Goal: Information Seeking & Learning: Learn about a topic

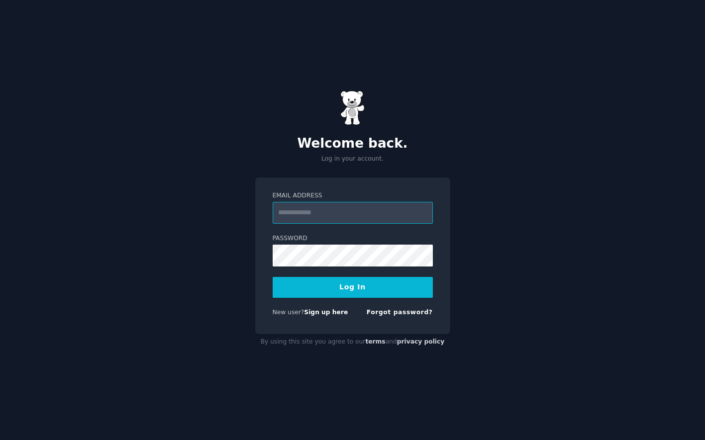
type input "**********"
drag, startPoint x: 364, startPoint y: 287, endPoint x: 393, endPoint y: 237, distance: 57.3
click at [364, 287] on button "Log In" at bounding box center [353, 287] width 160 height 21
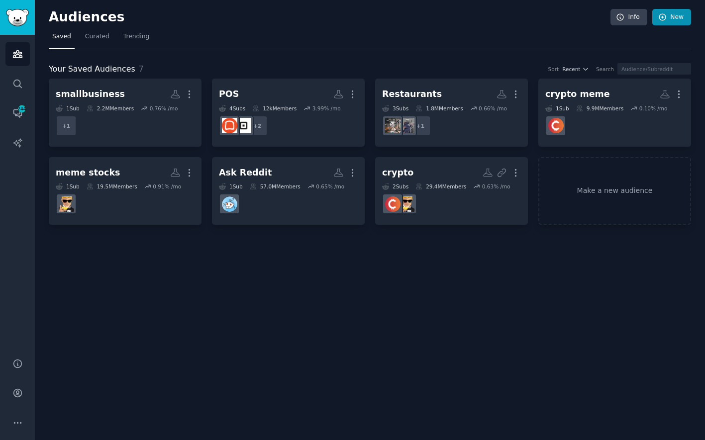
click at [666, 16] on icon at bounding box center [662, 17] width 6 height 6
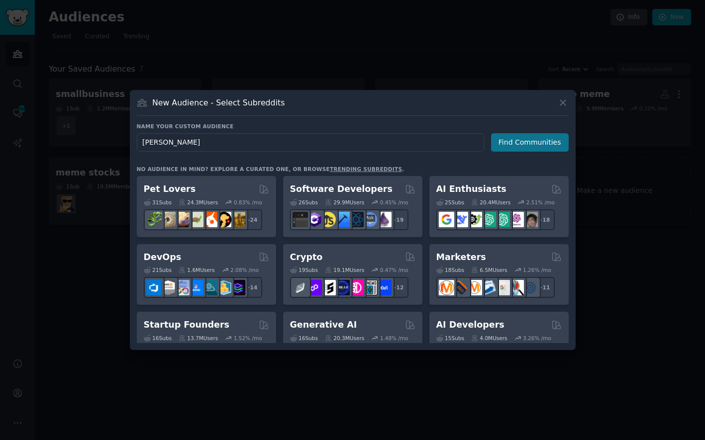
type input "[PERSON_NAME]"
click at [521, 147] on button "Find Communities" at bounding box center [530, 142] width 78 height 18
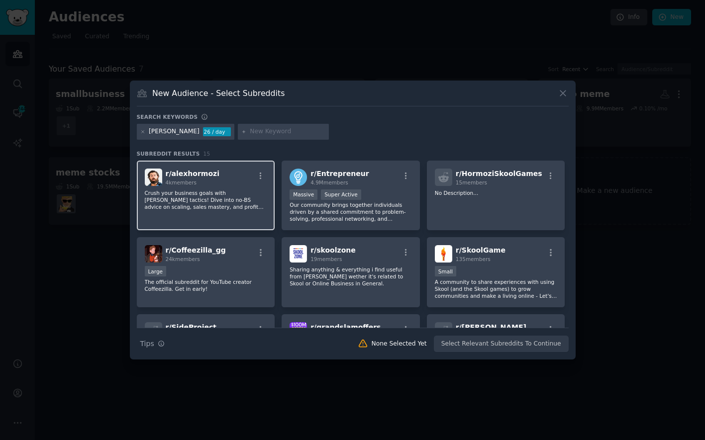
click at [228, 197] on p "Crush your business goals with [PERSON_NAME] tactics! Dive into no-BS advice on…" at bounding box center [206, 200] width 122 height 21
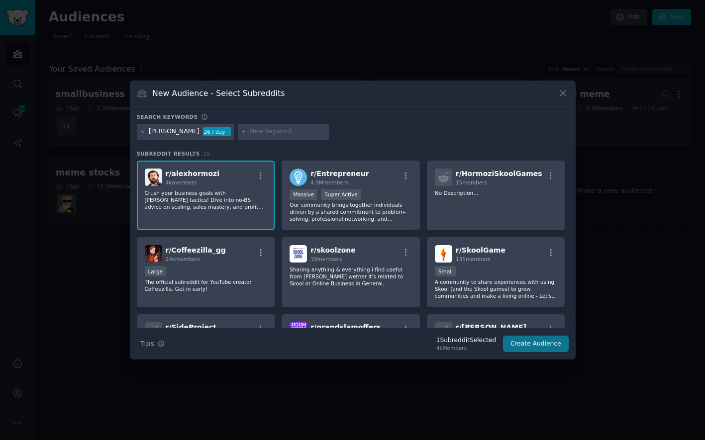
click at [530, 343] on button "Create Audience" at bounding box center [536, 344] width 66 height 17
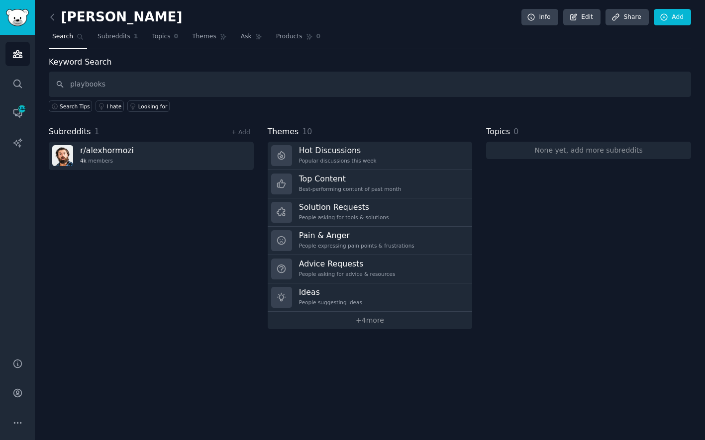
type input "playbooks"
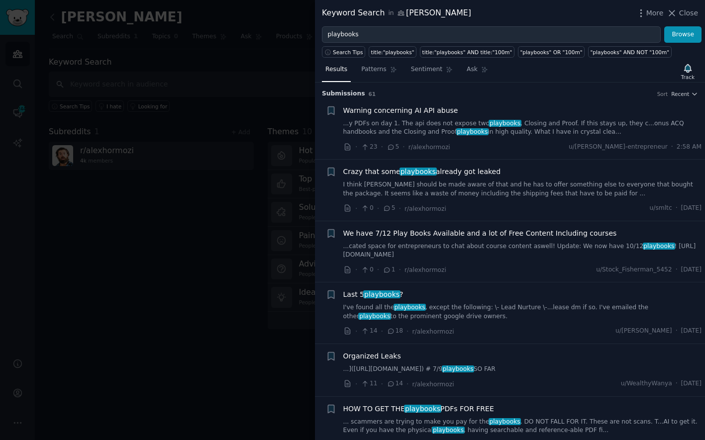
click at [557, 127] on link "...y PDFs on day 1. The api does not expose two playbooks , Closing and Proof. …" at bounding box center [522, 127] width 359 height 17
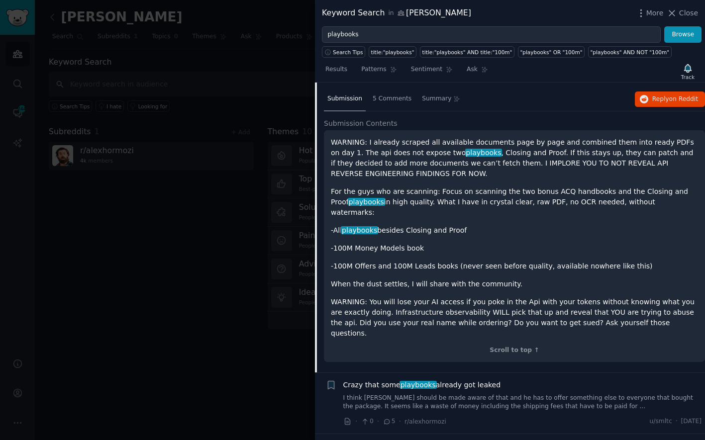
scroll to position [120, 0]
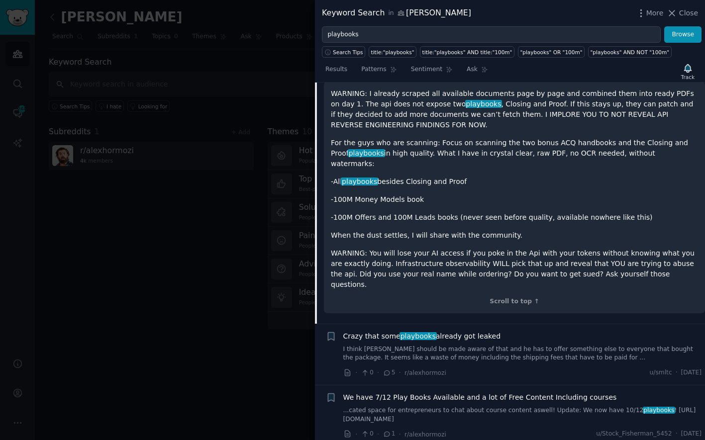
click at [518, 345] on link "I think [PERSON_NAME] should be made aware of that and he has to offer somethin…" at bounding box center [522, 353] width 359 height 17
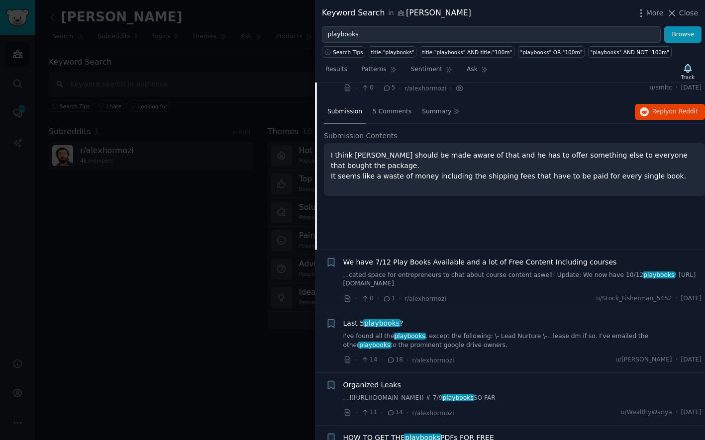
scroll to position [76, 0]
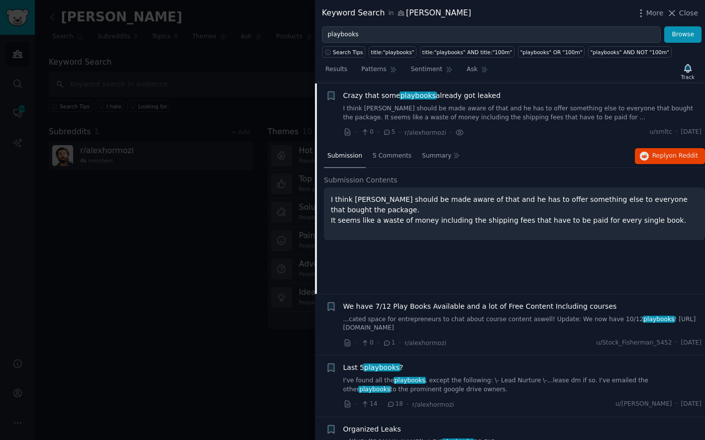
click at [499, 377] on link "I've found all the playbooks , except the following: \- Lead Nurture \-...lease…" at bounding box center [522, 385] width 359 height 17
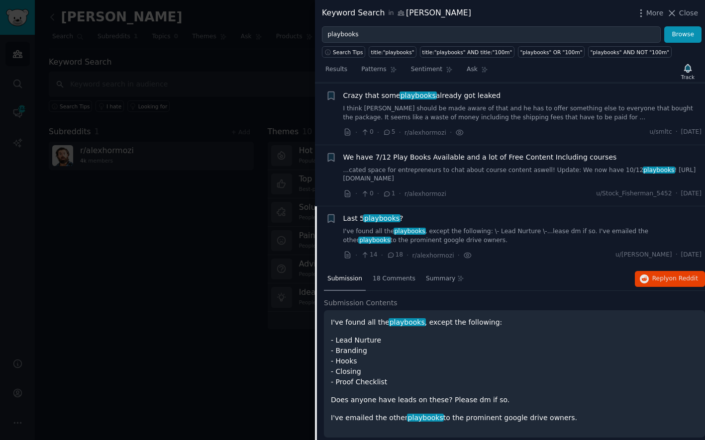
scroll to position [198, 0]
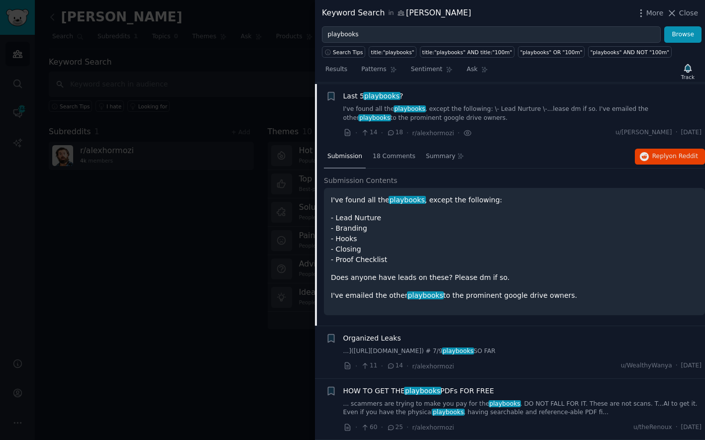
click at [502, 351] on link "...]([URL][DOMAIN_NAME]) # 7/9 playbooks SO FAR" at bounding box center [522, 351] width 359 height 9
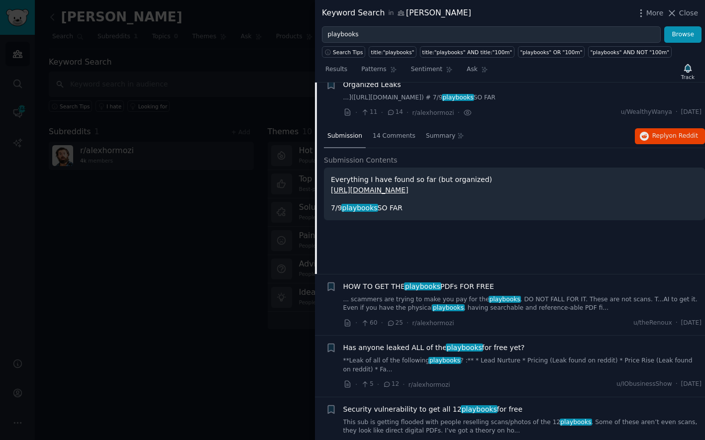
scroll to position [285, 0]
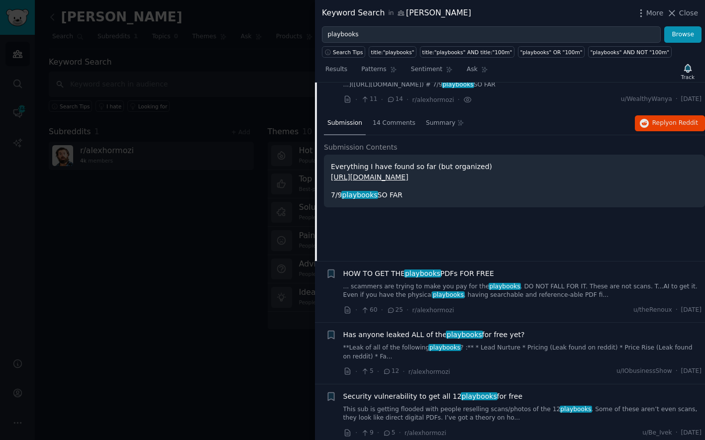
click at [533, 279] on div "HOW TO GET THE playbooks PDFs FOR FREE" at bounding box center [522, 274] width 359 height 10
click at [511, 279] on div "HOW TO GET THE playbooks PDFs FOR FREE" at bounding box center [522, 274] width 359 height 10
click at [535, 279] on div "HOW TO GET THE playbooks PDFs FOR FREE" at bounding box center [522, 274] width 359 height 10
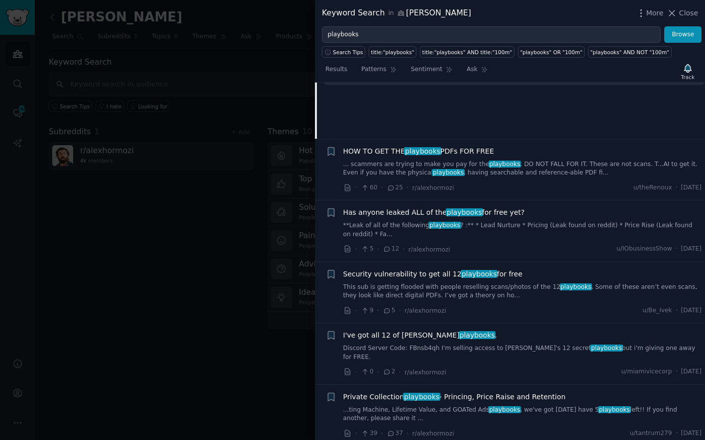
scroll to position [394, 0]
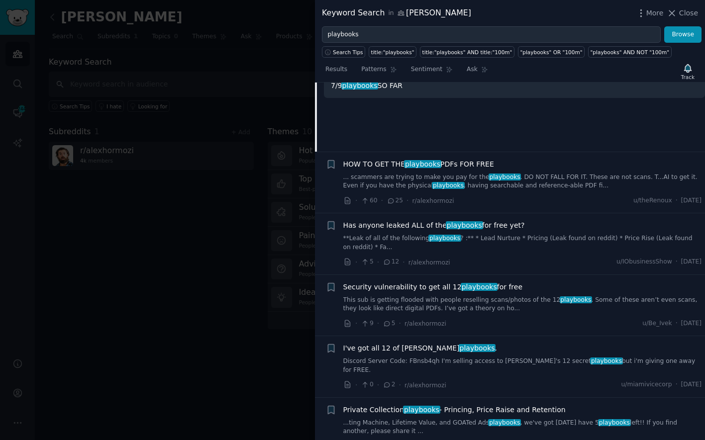
click at [551, 177] on div "HOW TO GET THE playbooks PDFs FOR FREE ... scammers are trying to make you pay …" at bounding box center [522, 174] width 359 height 31
click at [442, 169] on span "HOW TO GET THE playbooks PDFs FOR FREE" at bounding box center [418, 164] width 151 height 10
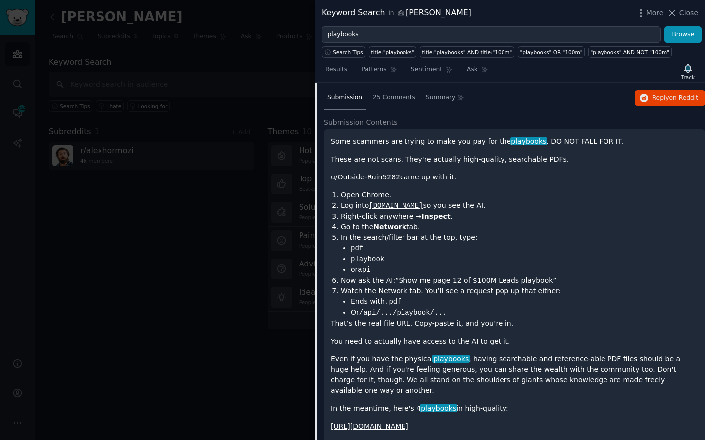
scroll to position [401, 0]
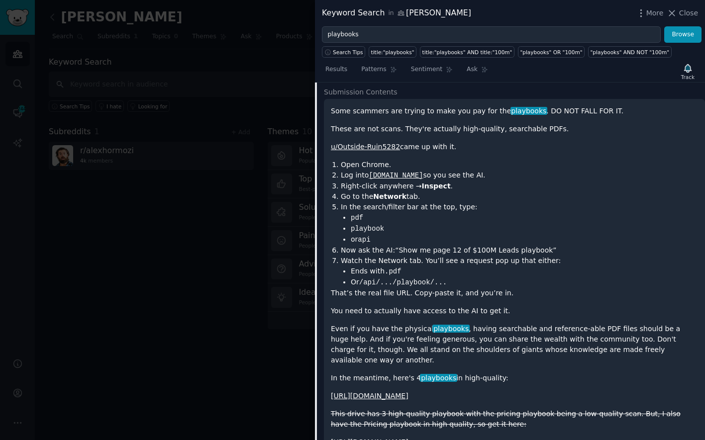
click at [254, 351] on div at bounding box center [352, 220] width 705 height 440
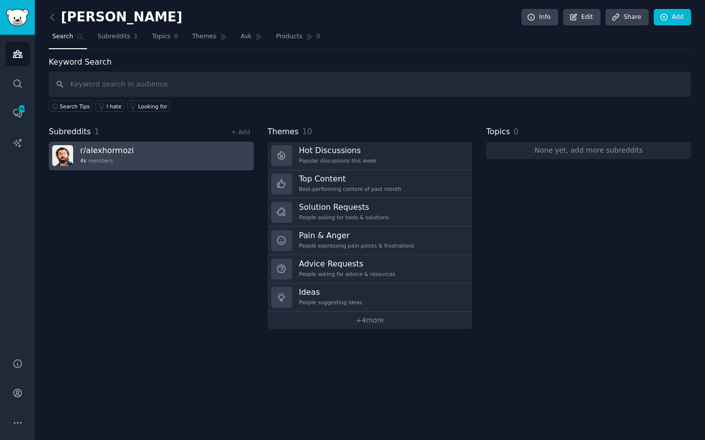
click at [180, 162] on link "r/ alexhormozi 4k members" at bounding box center [151, 156] width 205 height 28
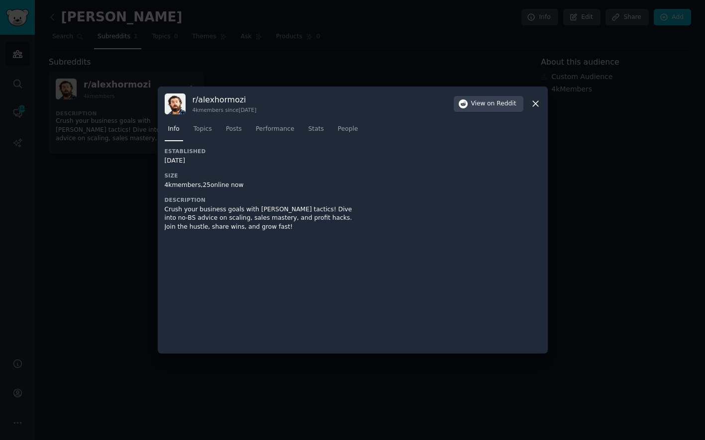
click at [145, 64] on div at bounding box center [352, 220] width 705 height 440
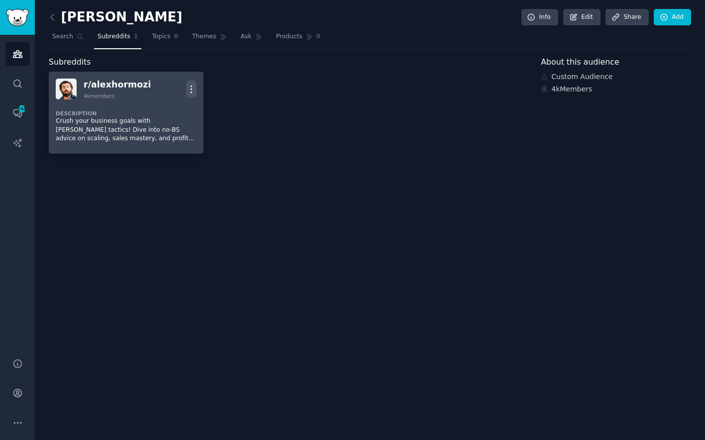
click at [188, 93] on icon "button" at bounding box center [191, 89] width 10 height 10
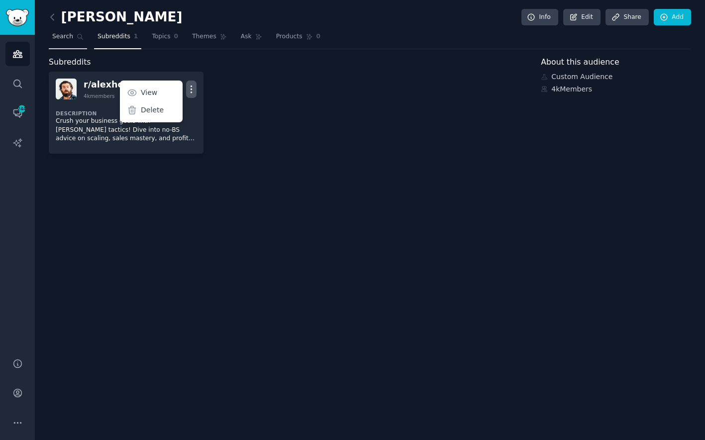
click at [69, 39] on span "Search" at bounding box center [62, 36] width 21 height 9
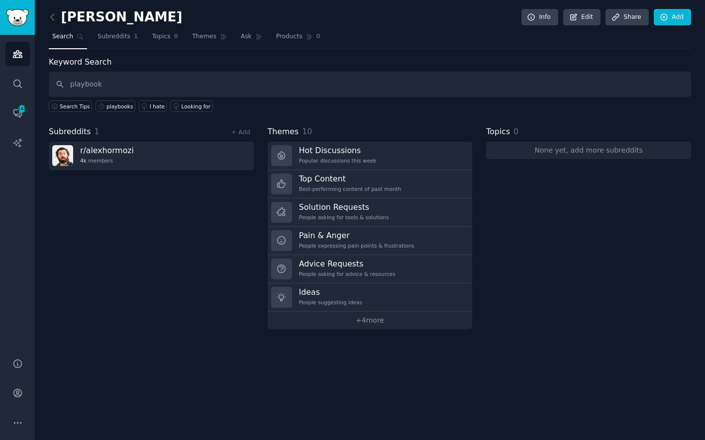
type input "playbook"
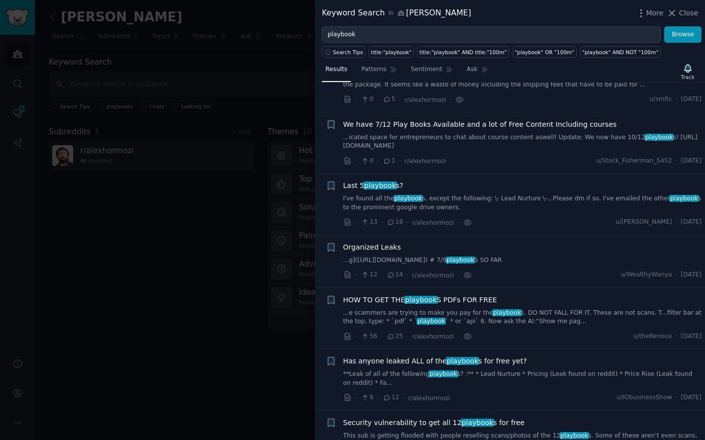
scroll to position [122, 0]
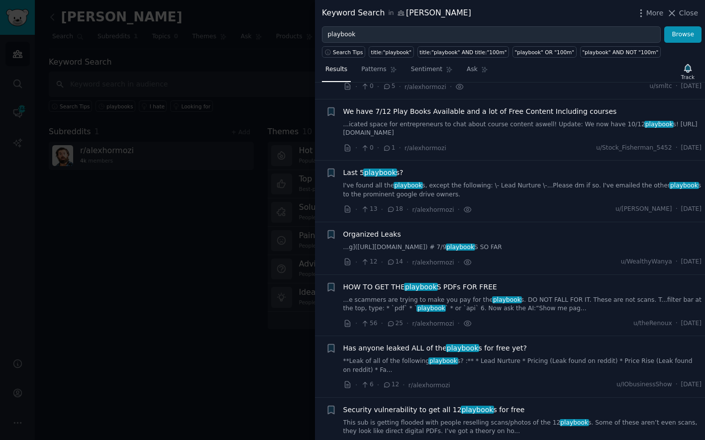
click at [545, 354] on div "Has anyone leaked ALL of the playbook s for free yet?" at bounding box center [522, 348] width 359 height 10
click at [534, 365] on link "**Leak of all of the following playbook s? :** * Lead Nurture * Pricing (Leak f…" at bounding box center [522, 365] width 359 height 17
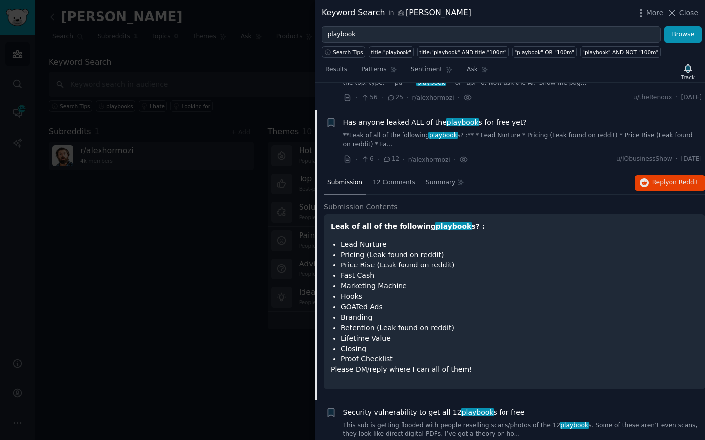
scroll to position [381, 0]
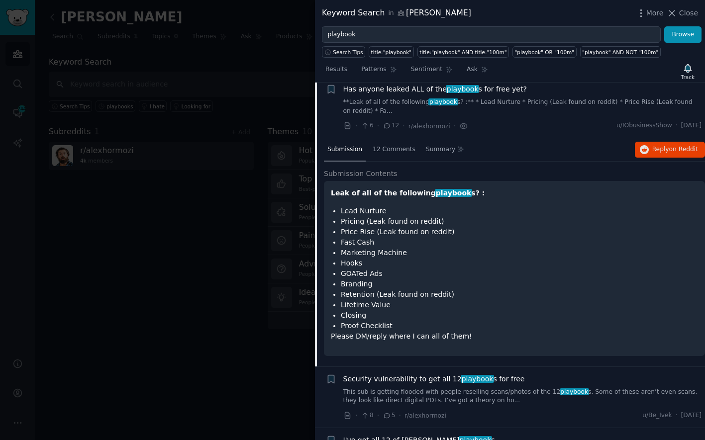
click at [352, 216] on li "Lead Nurture" at bounding box center [519, 211] width 357 height 10
click at [354, 216] on li "Lead Nurture" at bounding box center [519, 211] width 357 height 10
click at [374, 269] on li "Hooks" at bounding box center [519, 263] width 357 height 10
drag, startPoint x: 356, startPoint y: 218, endPoint x: 380, endPoint y: 246, distance: 36.4
click at [380, 246] on ul "Lead Nurture Pricing (Leak found on reddit) Price Rise (Leak found on reddit) F…" at bounding box center [514, 268] width 367 height 125
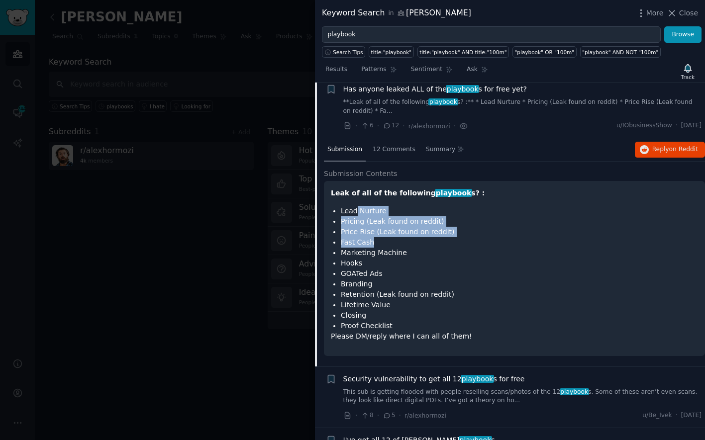
scroll to position [400, 0]
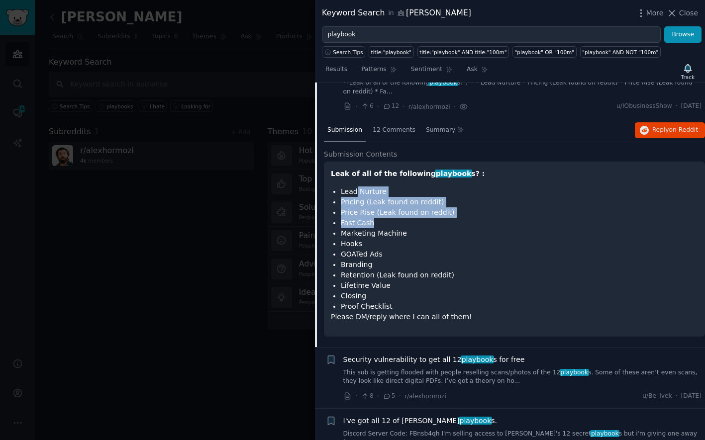
click at [531, 377] on link "This sub is getting flooded with people reselling scans/photos of the 12 playbo…" at bounding box center [522, 377] width 359 height 17
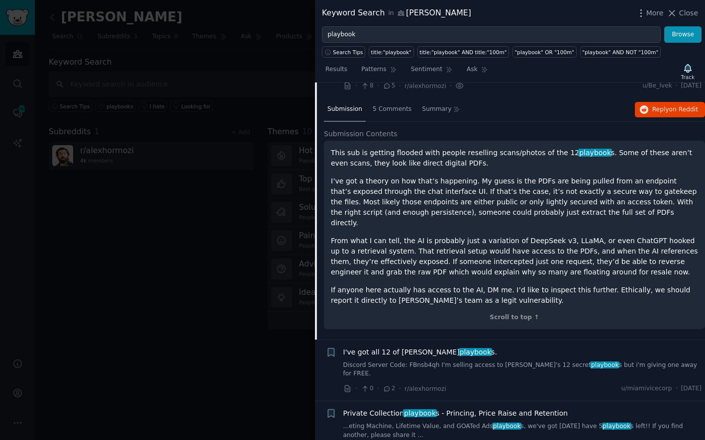
scroll to position [489, 0]
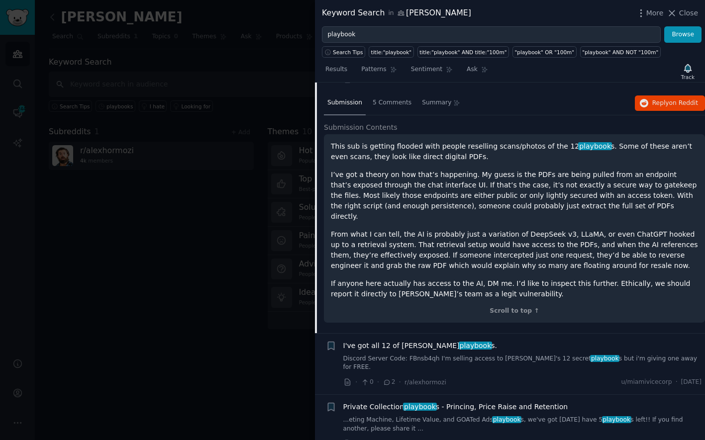
click at [508, 355] on link "Discord Server Code: FBnsb4qh I'm selling access to [PERSON_NAME]'s 12 secret p…" at bounding box center [522, 363] width 359 height 17
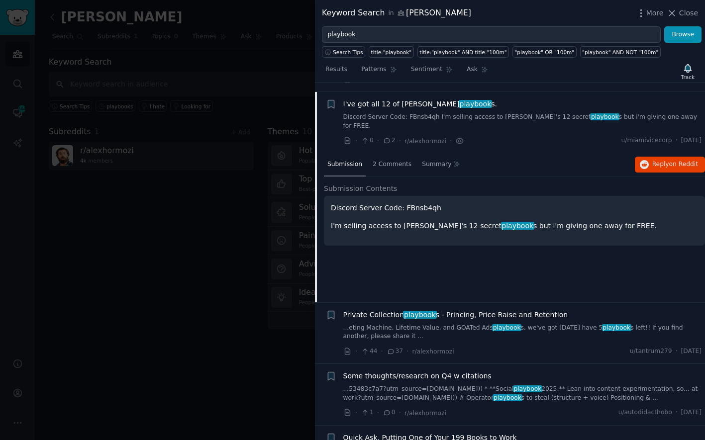
scroll to position [503, 0]
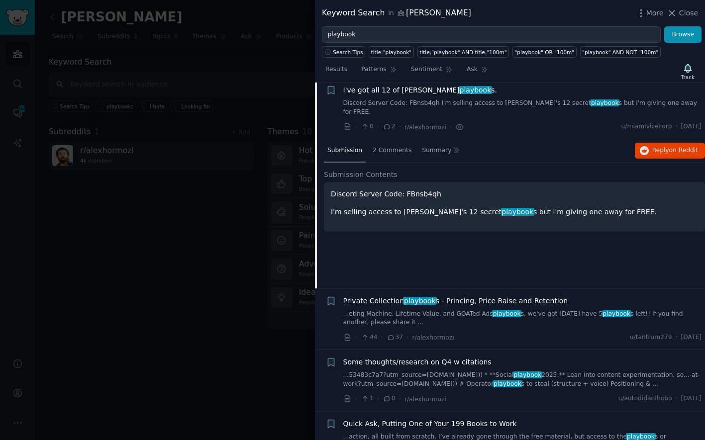
click at [530, 310] on link "...eting Machine, Lifetime Value, and GOATed Ads playbook s, we've got [DATE] h…" at bounding box center [522, 318] width 359 height 17
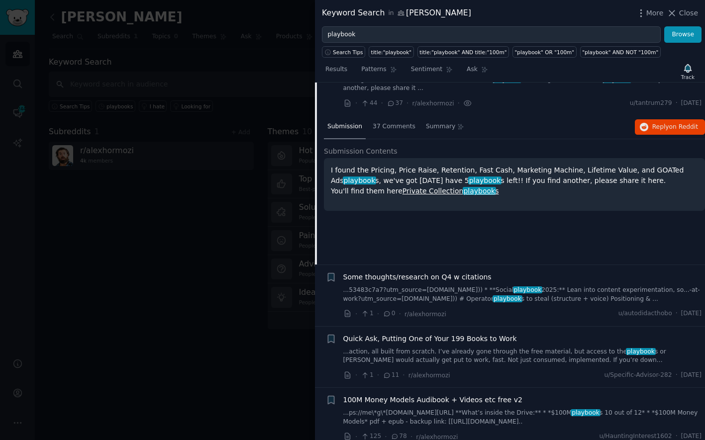
scroll to position [600, 0]
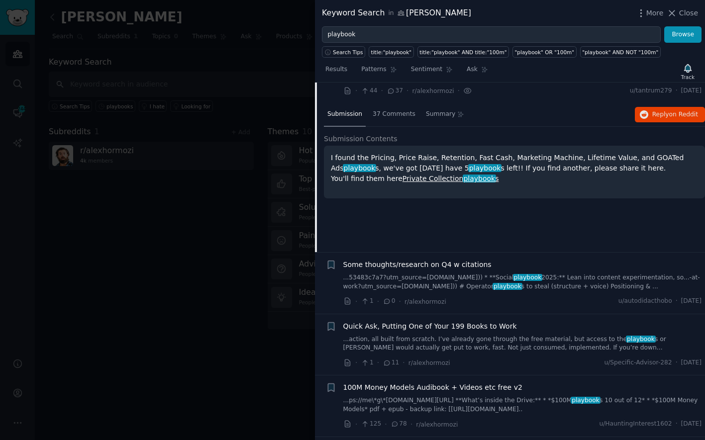
click at [451, 385] on span "100M Money Models Audibook + Videos etc free v2" at bounding box center [432, 388] width 179 height 10
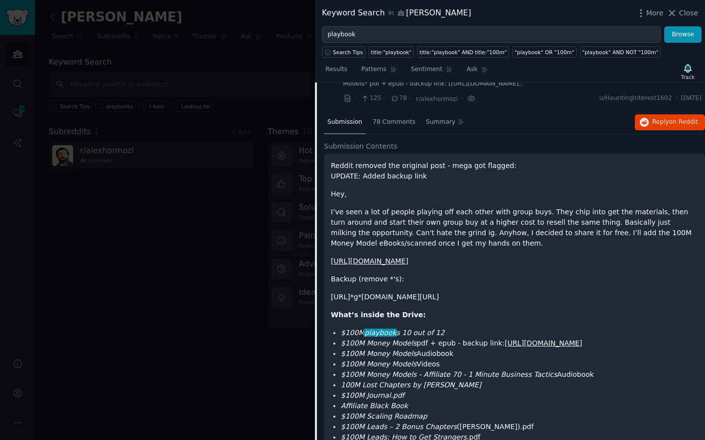
scroll to position [834, 0]
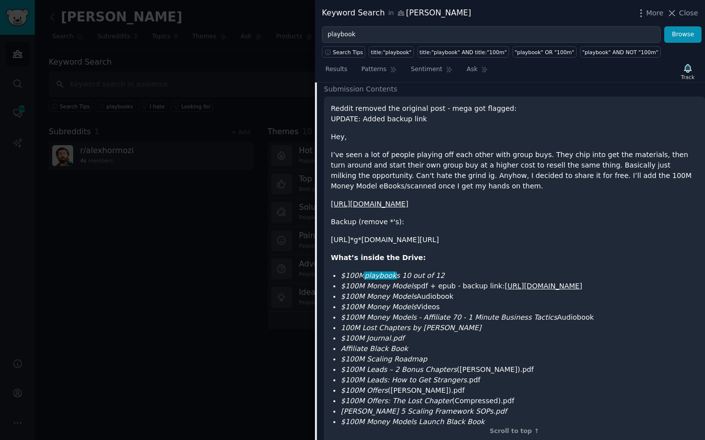
drag, startPoint x: 543, startPoint y: 233, endPoint x: 323, endPoint y: 230, distance: 219.4
click at [323, 230] on div "Submission 78 Comments Summary Reply on Reddit Submission Contents Reddit remov…" at bounding box center [510, 254] width 390 height 400
copy p "[URL]*g*[DOMAIN_NAME][URL]"
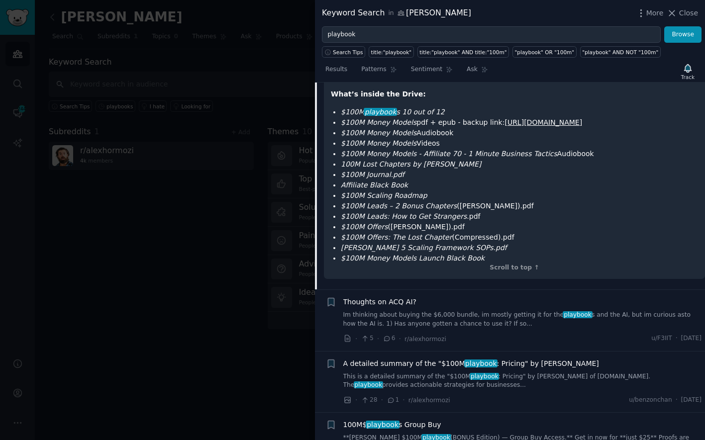
scroll to position [1011, 0]
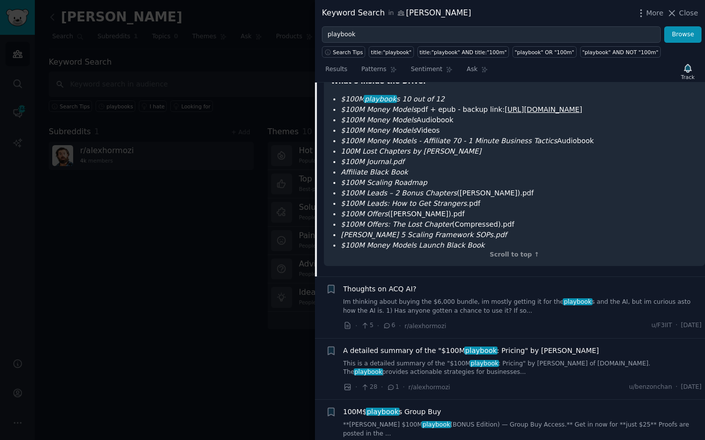
click at [483, 305] on link "Im thinking about buying the $6,000 bundle, im mostly getting it for the playbo…" at bounding box center [522, 306] width 359 height 17
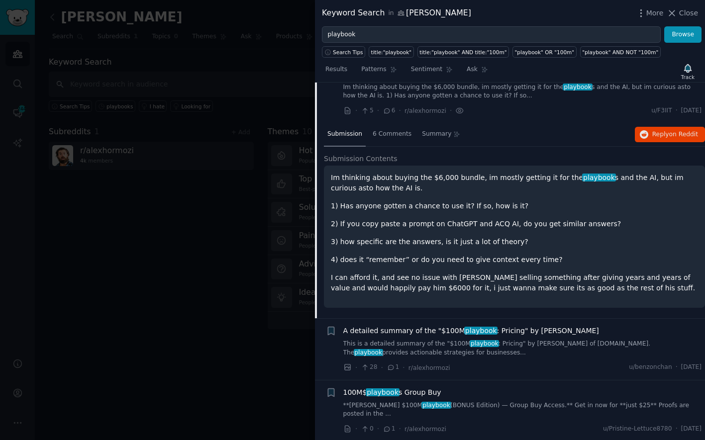
scroll to position [799, 0]
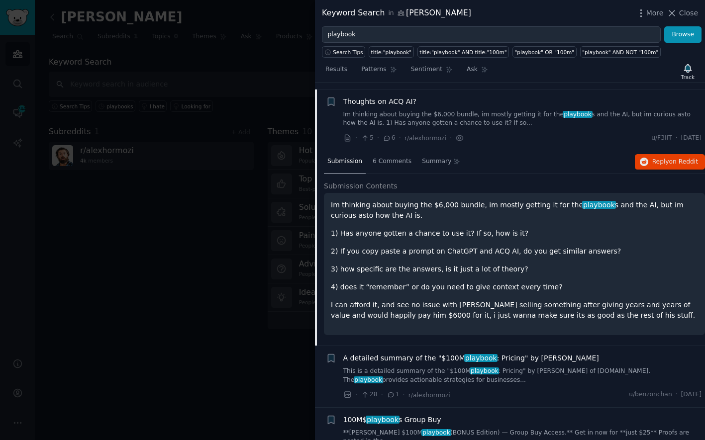
click at [508, 286] on div "Im thinking about buying the $6,000 bundle, im mostly getting it for the playbo…" at bounding box center [514, 260] width 367 height 121
click at [406, 157] on span "6 Comments" at bounding box center [392, 161] width 39 height 9
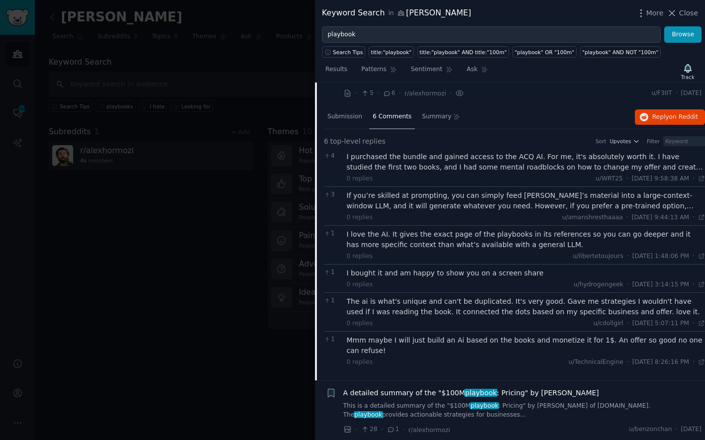
scroll to position [850, 0]
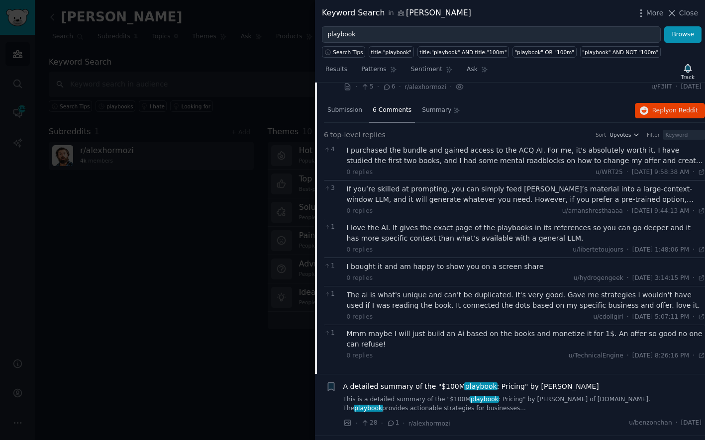
click at [272, 363] on div at bounding box center [352, 220] width 705 height 440
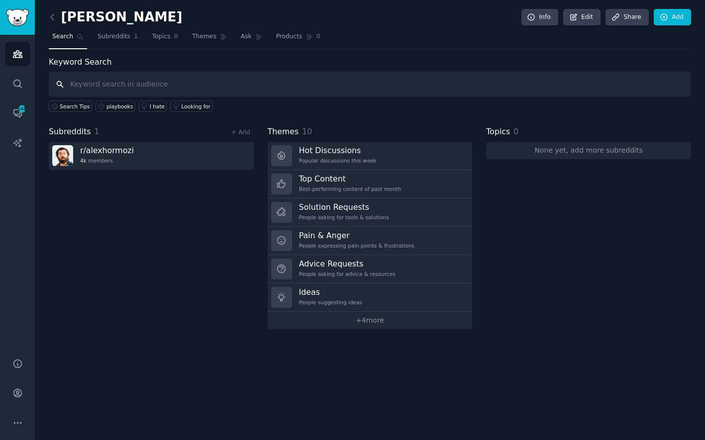
click at [155, 86] on input "text" at bounding box center [370, 84] width 642 height 25
click at [106, 104] on link "playbooks" at bounding box center [116, 105] width 40 height 11
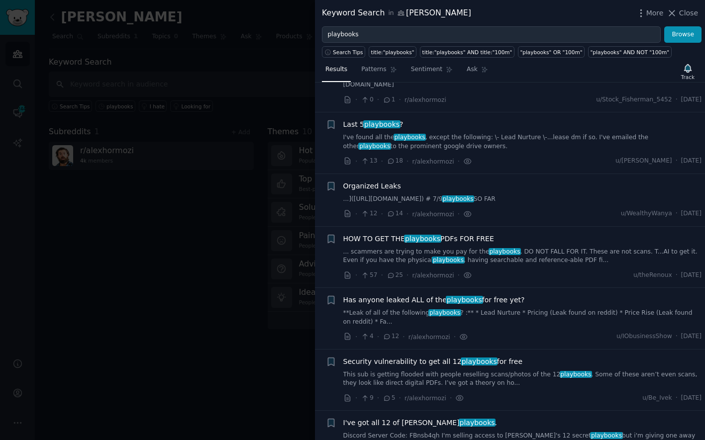
scroll to position [183, 0]
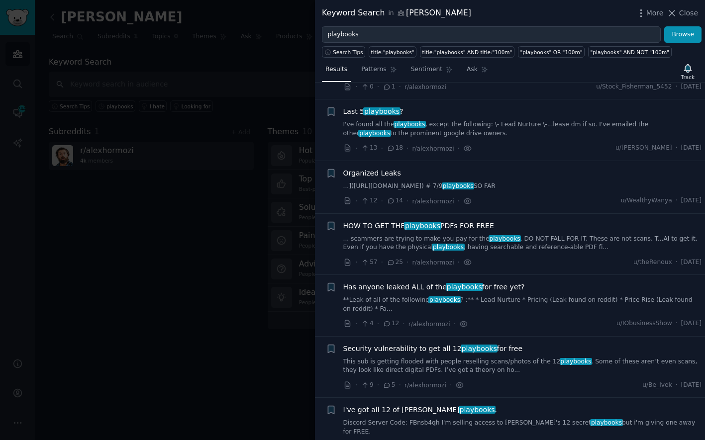
click at [543, 370] on link "This sub is getting flooded with people reselling scans/photos of the 12 playbo…" at bounding box center [522, 366] width 359 height 17
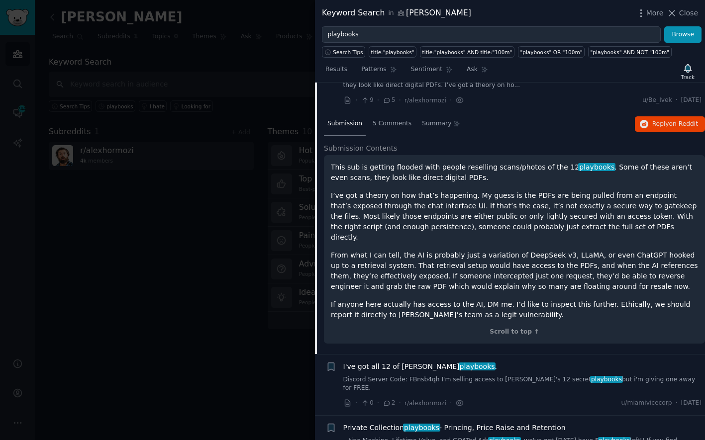
scroll to position [462, 0]
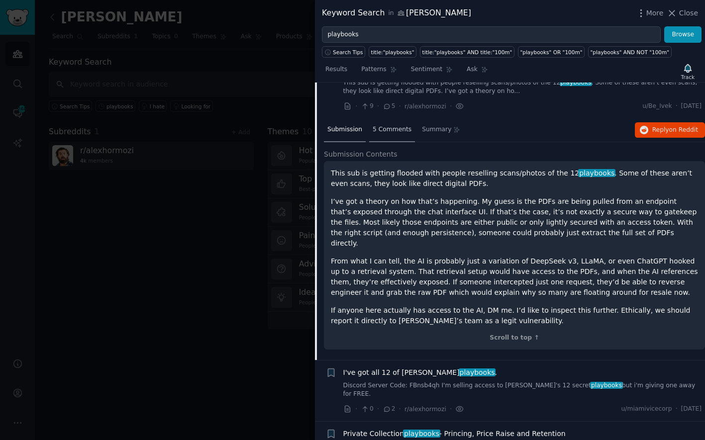
click at [382, 134] on span "5 Comments" at bounding box center [392, 129] width 39 height 9
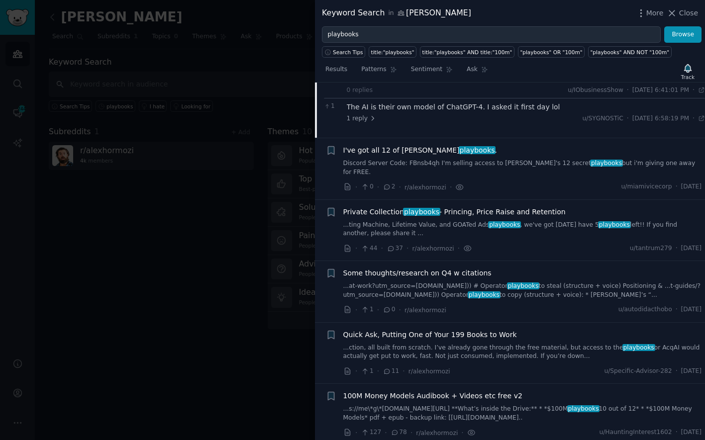
scroll to position [605, 0]
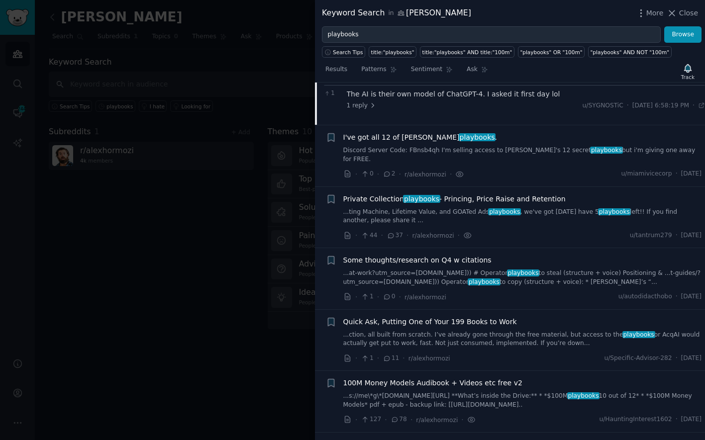
click at [562, 383] on div "100M Money Models Audibook + Videos etc free v2 ...s://me\*g\*[DOMAIN_NAME][URL…" at bounding box center [522, 393] width 359 height 31
click at [501, 381] on span "100M Money Models Audibook + Videos etc free v2" at bounding box center [432, 383] width 179 height 10
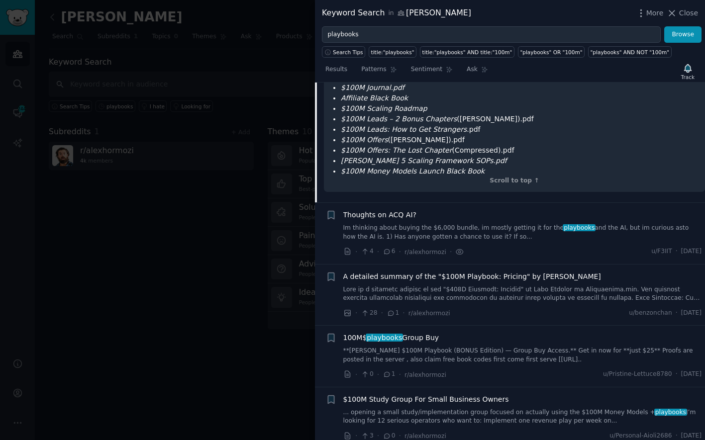
scroll to position [1119, 0]
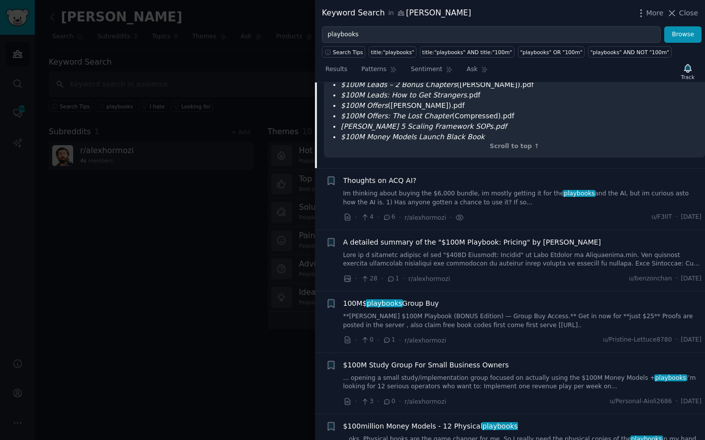
click at [524, 302] on div "100M$ playbooks Group Buy **[PERSON_NAME] $100M Playbook (BONUS Edition) — Grou…" at bounding box center [522, 313] width 359 height 31
click at [404, 298] on span "100M$ playbooks Group Buy" at bounding box center [391, 303] width 96 height 10
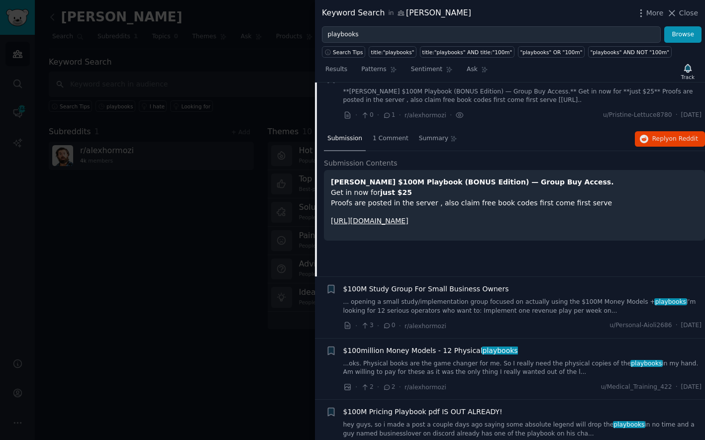
scroll to position [968, 0]
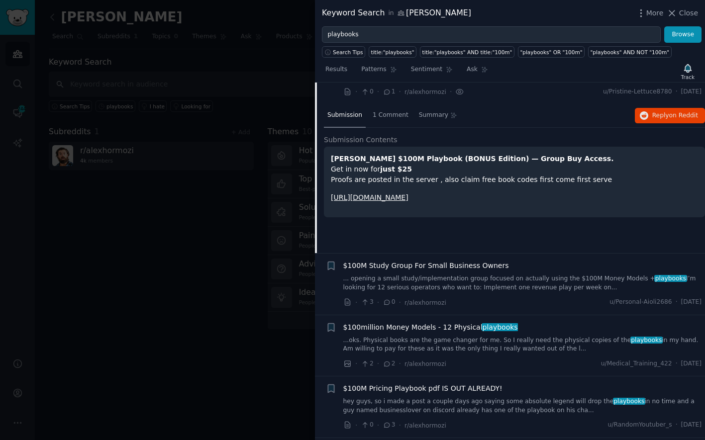
click at [488, 397] on link "hey guys, so i made a post a couple days ago saying some absolute legend will d…" at bounding box center [522, 405] width 359 height 17
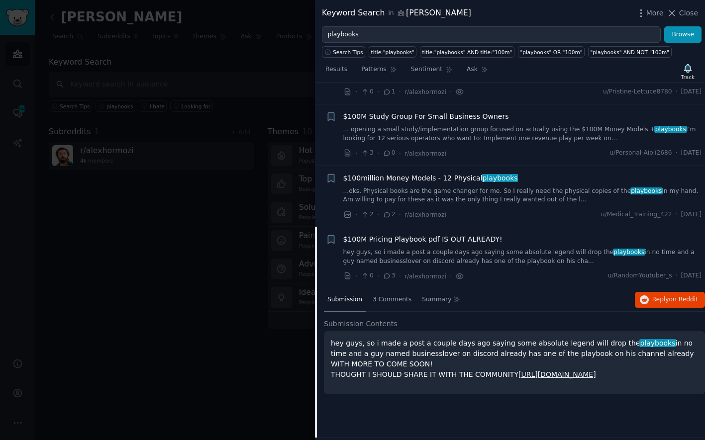
scroll to position [1104, 0]
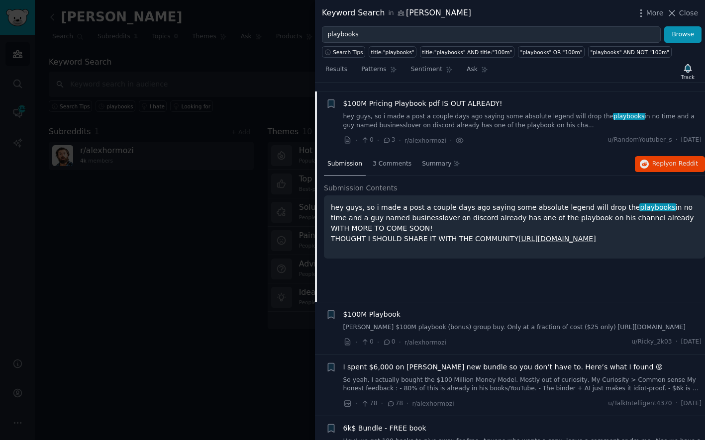
click at [538, 235] on link "[URL][DOMAIN_NAME]" at bounding box center [557, 239] width 78 height 8
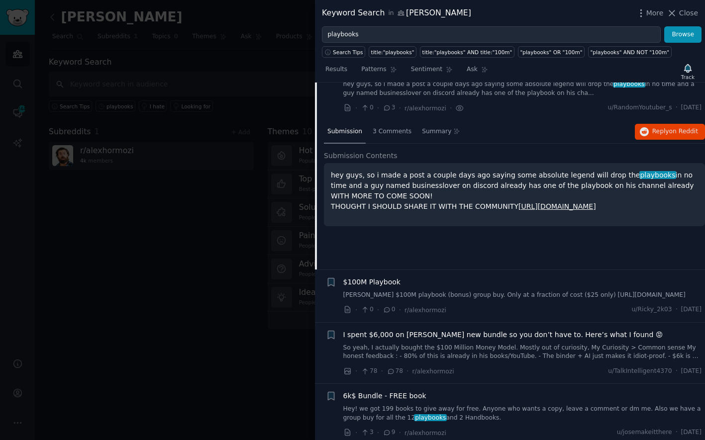
click at [510, 344] on link "So yeah, I actually bought the $100 Million Money Model. Mostly out of curiosit…" at bounding box center [522, 352] width 359 height 17
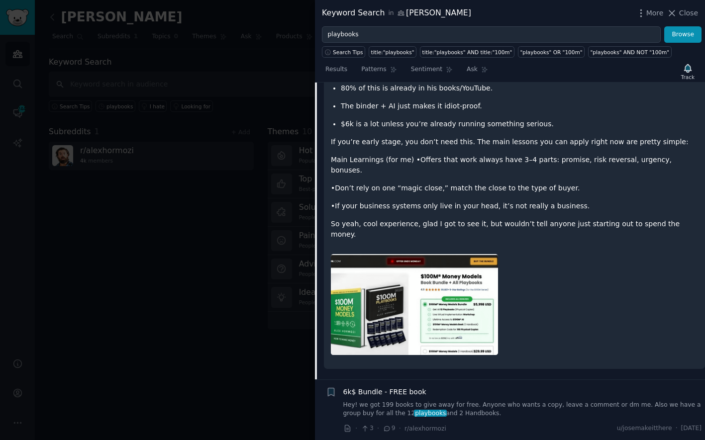
scroll to position [1407, 0]
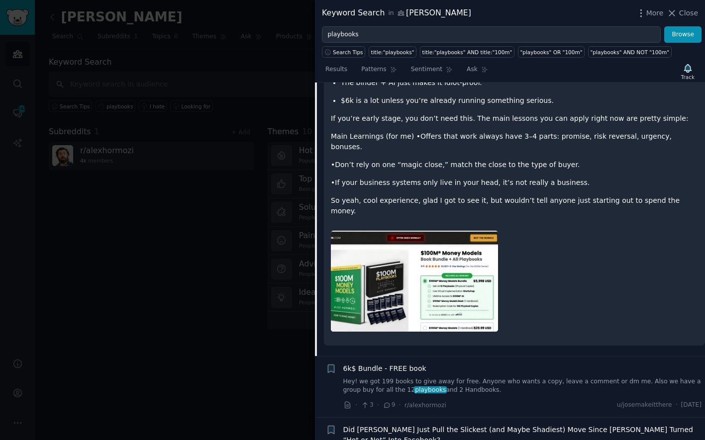
click at [477, 378] on link "Hey! we got 199 books to give away for free. Anyone who wants a copy, leave a c…" at bounding box center [522, 386] width 359 height 17
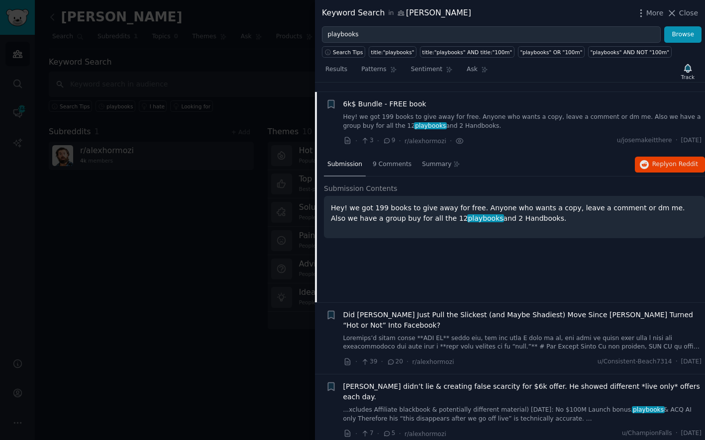
scroll to position [1278, 0]
click at [387, 161] on span "9 Comments" at bounding box center [392, 165] width 39 height 9
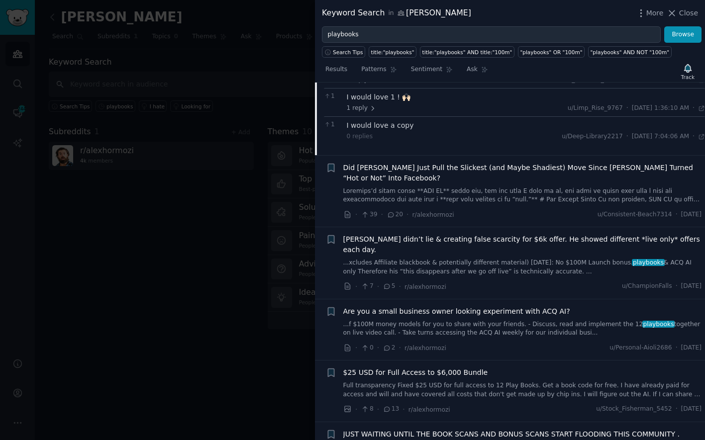
scroll to position [1449, 0]
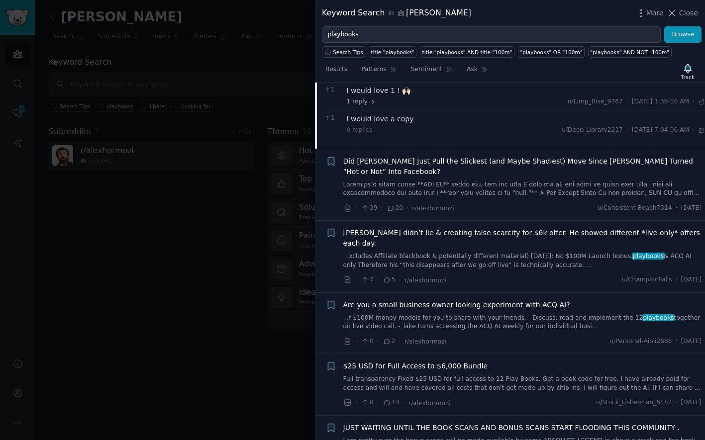
click at [500, 314] on link "...f $100M money models for you to share with your friends. - Discuss, read and…" at bounding box center [522, 322] width 359 height 17
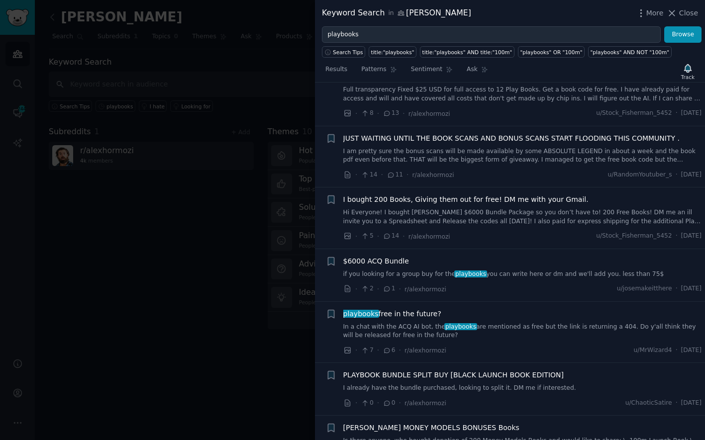
scroll to position [1785, 0]
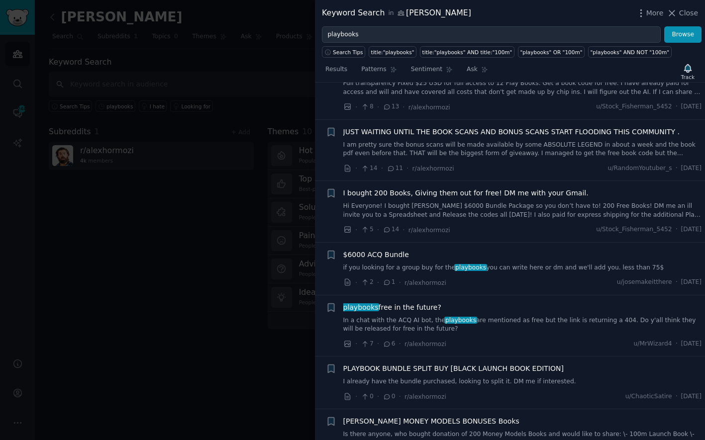
click at [539, 316] on link "In a chat with the ACQ AI bot, the playbooks are mentioned as free but the link…" at bounding box center [522, 324] width 359 height 17
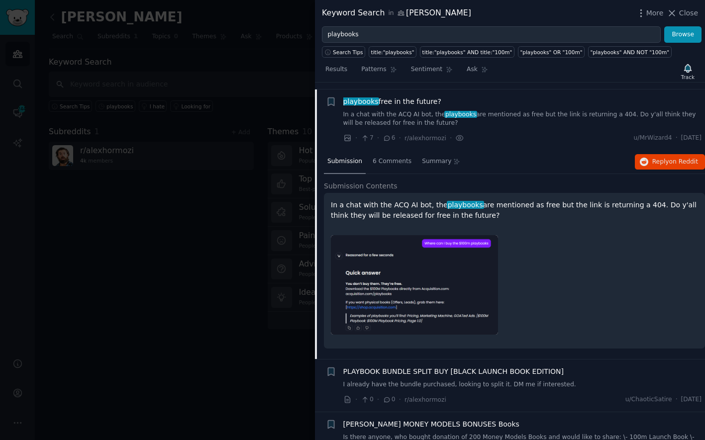
scroll to position [1767, 0]
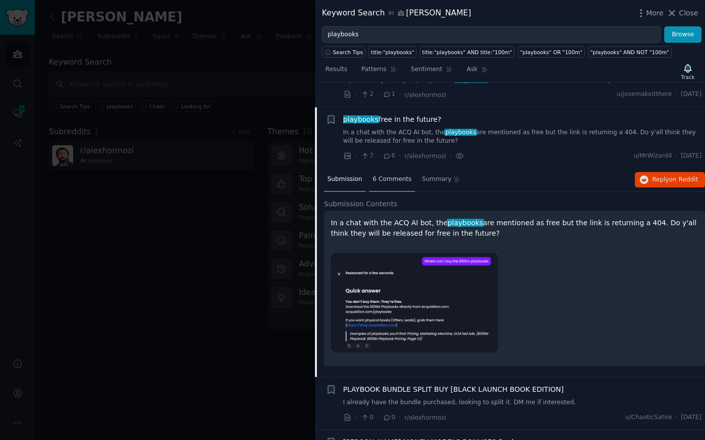
click at [392, 175] on span "6 Comments" at bounding box center [392, 179] width 39 height 9
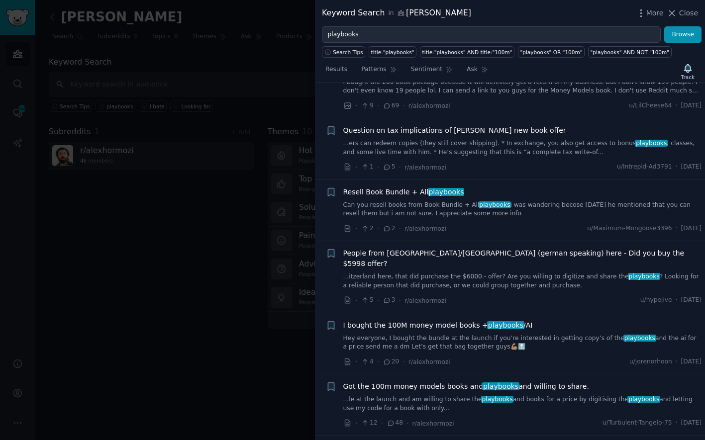
scroll to position [2587, 0]
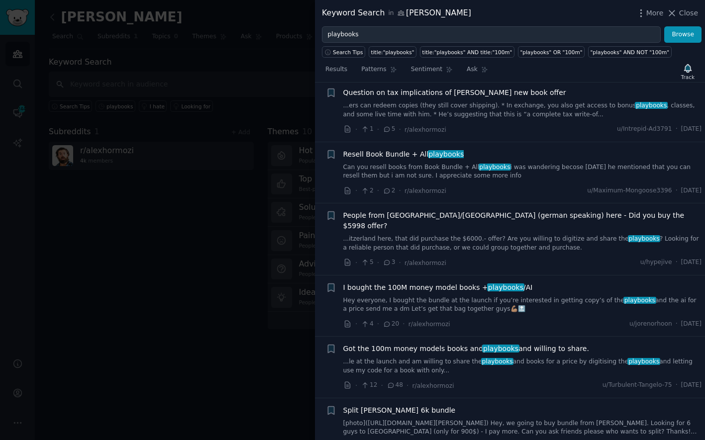
click at [388, 382] on icon at bounding box center [390, 385] width 9 height 7
click at [393, 382] on icon at bounding box center [390, 385] width 9 height 7
click at [470, 358] on link "...le at the launch and am willing to share the playbooks and books for a price…" at bounding box center [522, 366] width 359 height 17
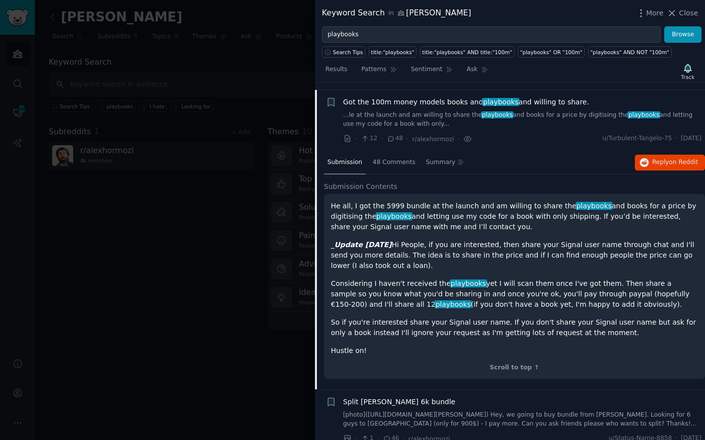
scroll to position [2543, 0]
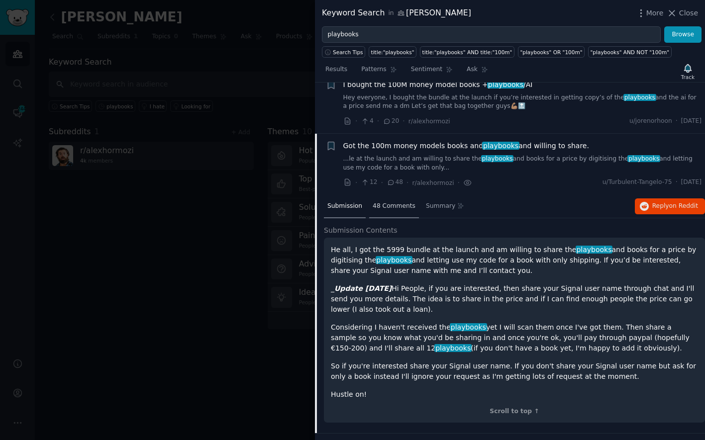
click at [389, 195] on div "48 Comments" at bounding box center [394, 207] width 50 height 24
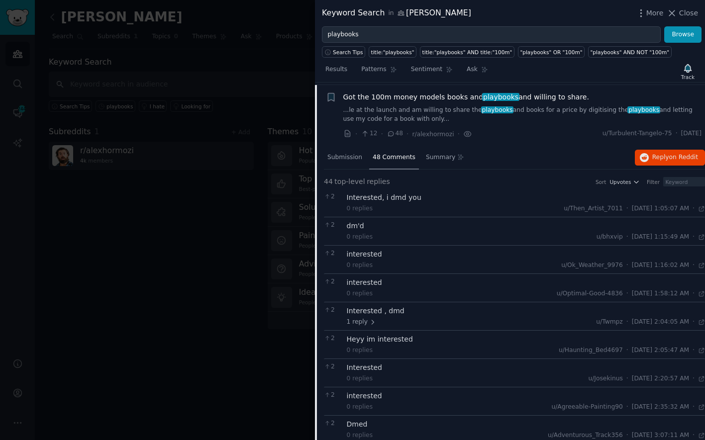
scroll to position [2424, 0]
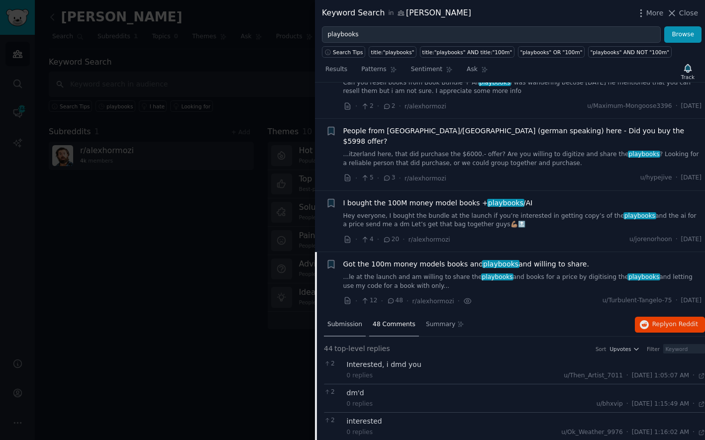
click at [338, 313] on div "Submission" at bounding box center [345, 325] width 42 height 24
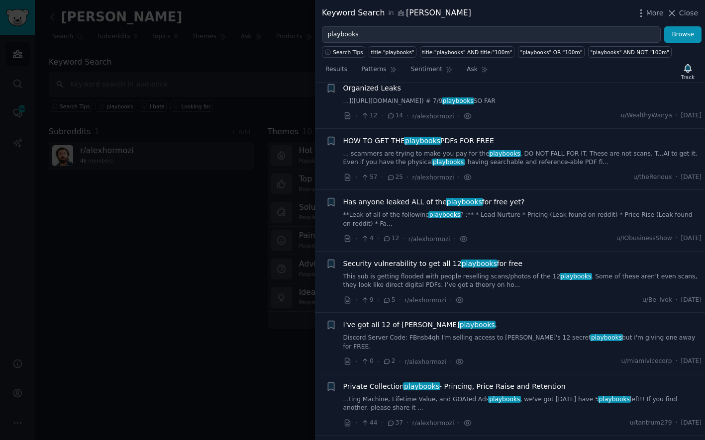
scroll to position [0, 0]
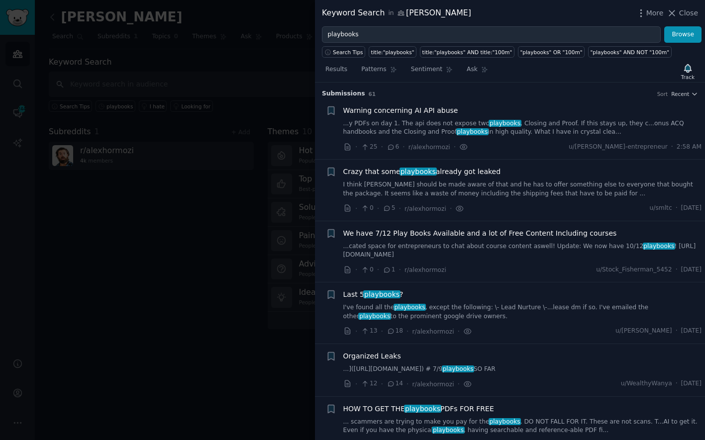
click at [391, 208] on span "5" at bounding box center [389, 208] width 12 height 9
click at [401, 179] on div "Crazy that some playbooks already got leaked I think [PERSON_NAME] should be ma…" at bounding box center [522, 182] width 359 height 31
click at [395, 169] on span "Crazy that some playbooks already got leaked" at bounding box center [422, 172] width 158 height 10
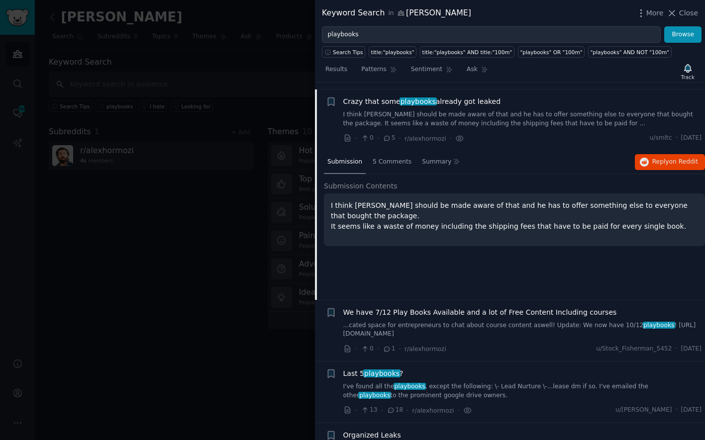
scroll to position [77, 0]
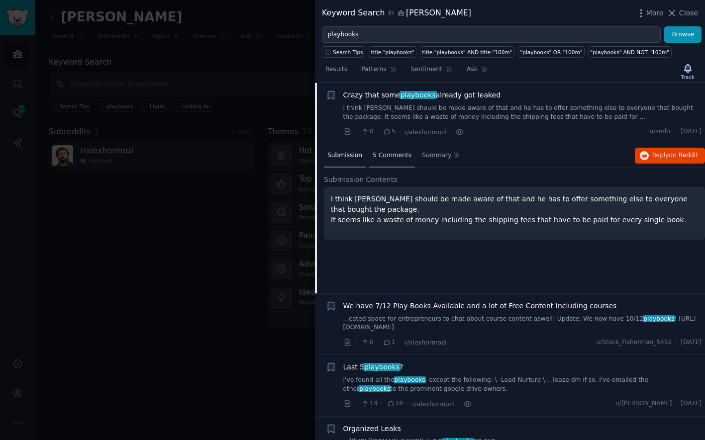
click at [391, 153] on span "5 Comments" at bounding box center [392, 155] width 39 height 9
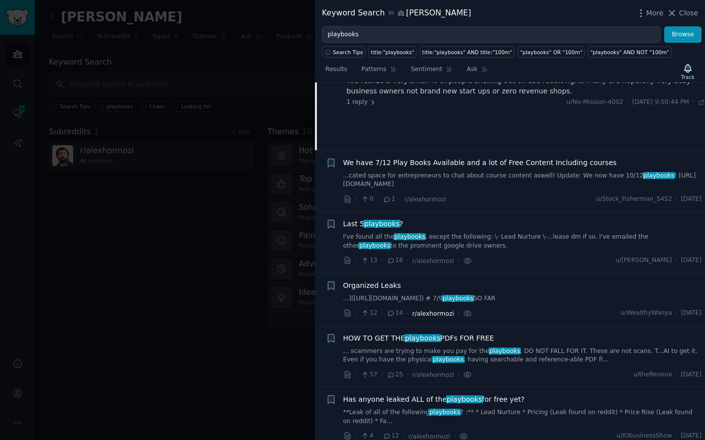
scroll to position [226, 0]
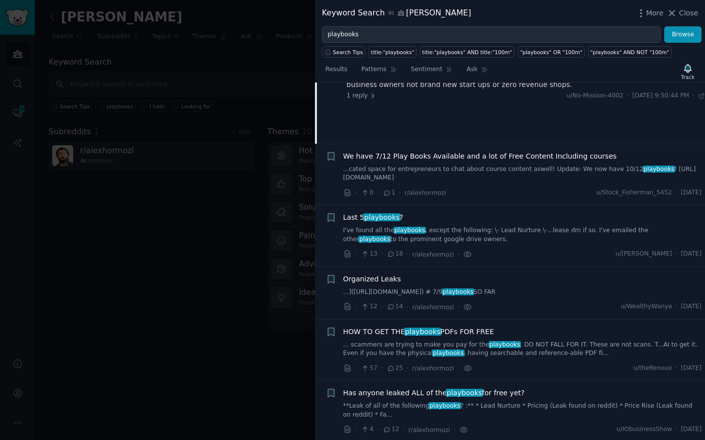
click at [440, 288] on link "...]([URL][DOMAIN_NAME]) # 7/9 playbooks SO FAR" at bounding box center [522, 292] width 359 height 9
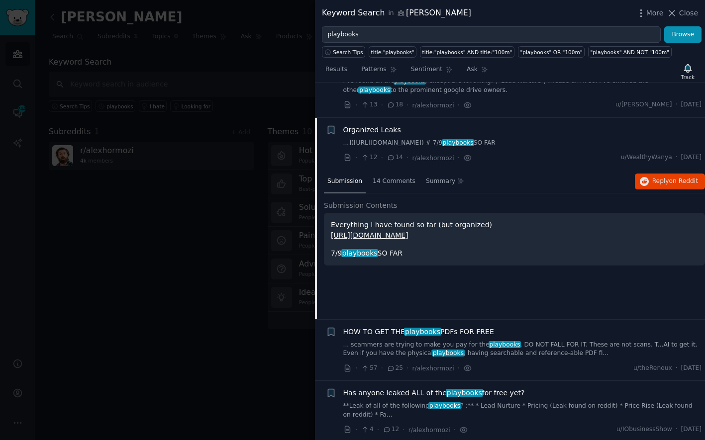
scroll to position [259, 0]
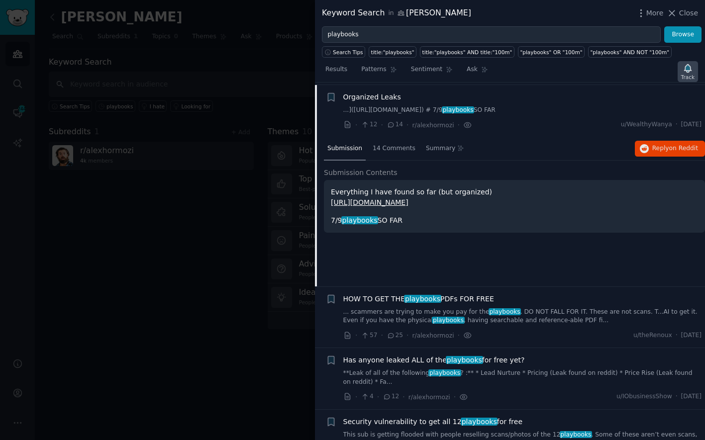
click at [686, 67] on icon "button" at bounding box center [687, 68] width 7 height 8
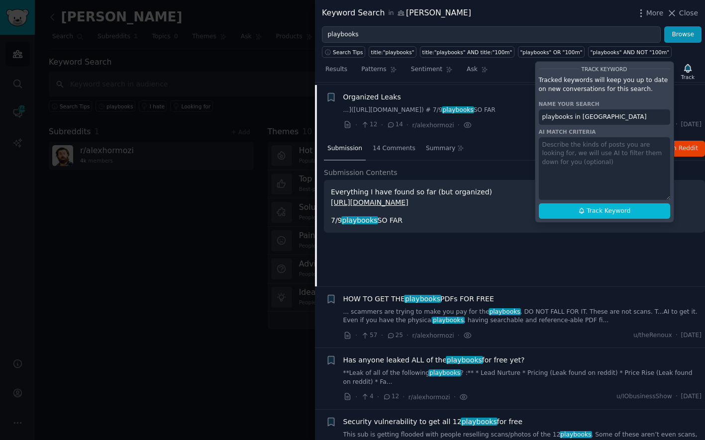
click at [625, 119] on input "playbooks in [GEOGRAPHIC_DATA]" at bounding box center [604, 117] width 131 height 16
drag, startPoint x: 634, startPoint y: 168, endPoint x: 614, endPoint y: 172, distance: 20.2
click at [614, 172] on textarea at bounding box center [604, 168] width 131 height 63
type textarea "[PERSON_NAME] Playbooks"
click at [643, 115] on input "playbooks in [GEOGRAPHIC_DATA]" at bounding box center [604, 117] width 131 height 16
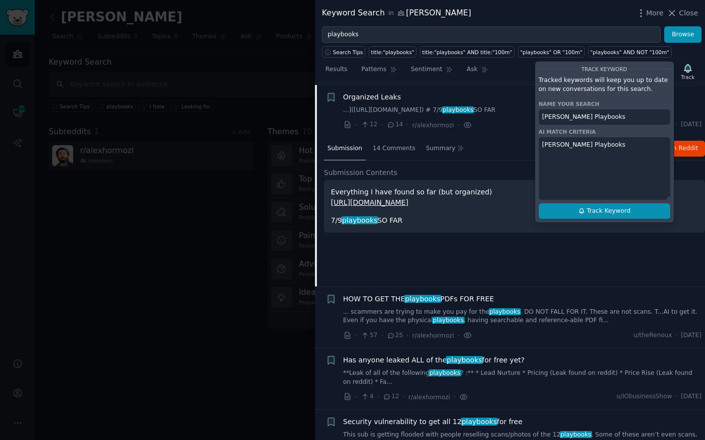
click at [623, 214] on span "Track Keyword" at bounding box center [608, 211] width 44 height 9
type input "[PERSON_NAME] Playbooks"
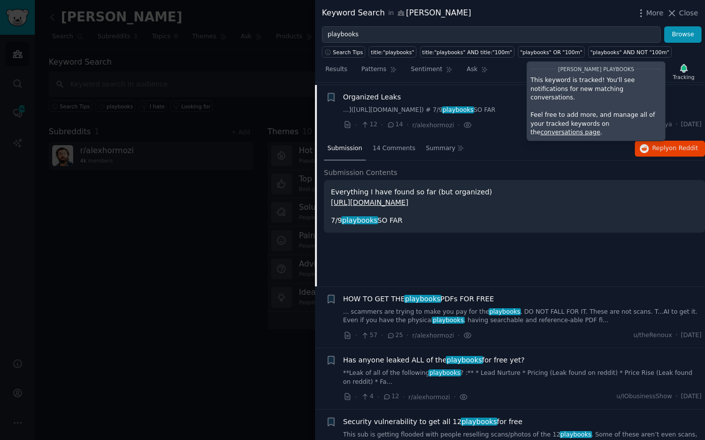
click at [248, 281] on div at bounding box center [352, 220] width 705 height 440
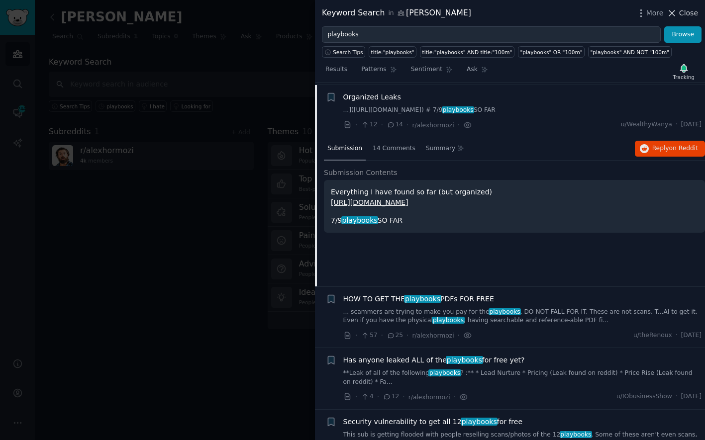
click at [682, 12] on span "Close" at bounding box center [688, 13] width 19 height 10
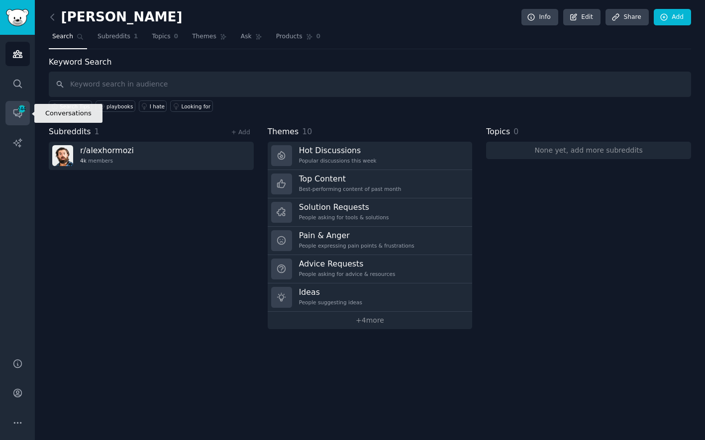
click at [21, 113] on icon "Sidebar" at bounding box center [21, 108] width 9 height 9
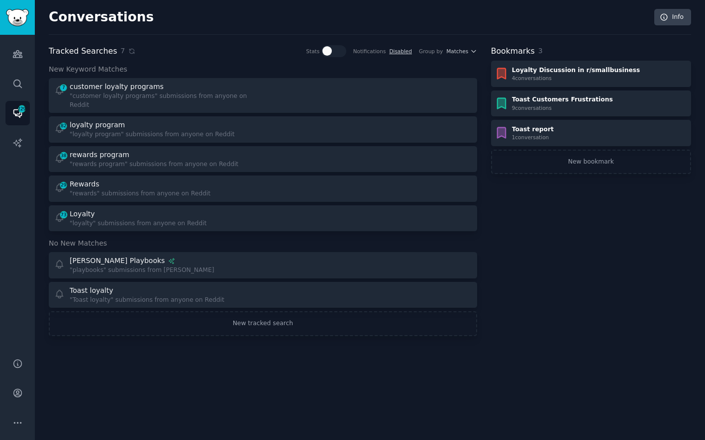
click at [439, 340] on div "Conversations Info Tracked Searches 7 Stats Notifications Disabled Group by Mat…" at bounding box center [370, 220] width 670 height 440
